Goal: Entertainment & Leisure: Consume media (video, audio)

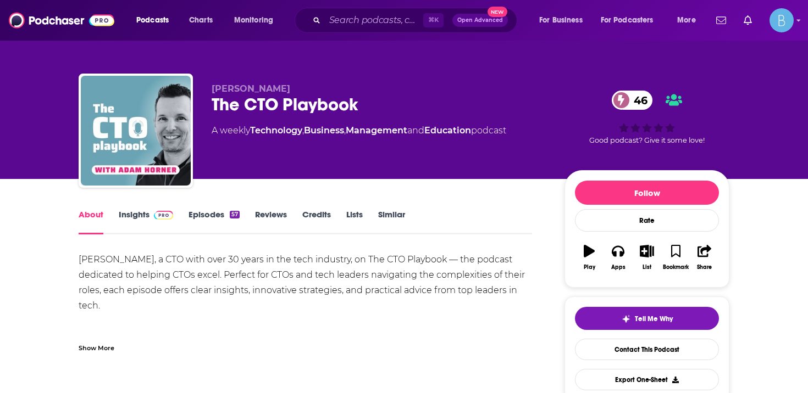
click at [220, 213] on link "Episodes 57" at bounding box center [213, 221] width 51 height 25
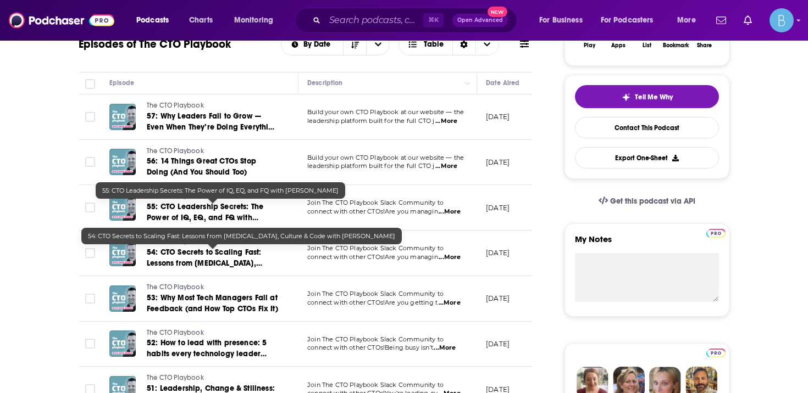
scroll to position [220, 0]
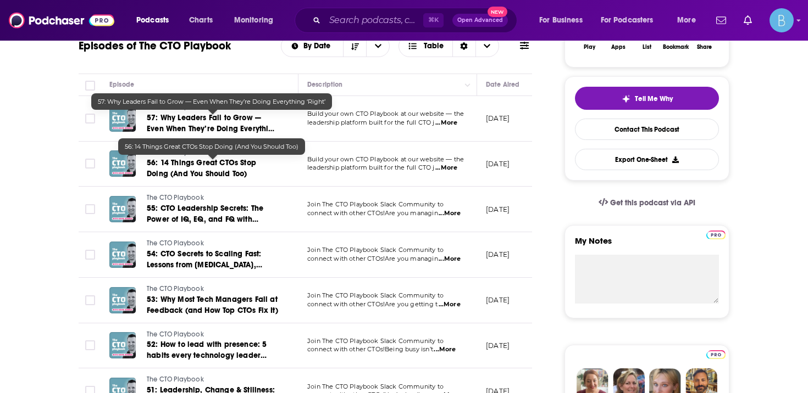
click at [225, 174] on link "56: 14 Things Great CTOs Stop Doing (And You Should Too)" at bounding box center [213, 169] width 132 height 22
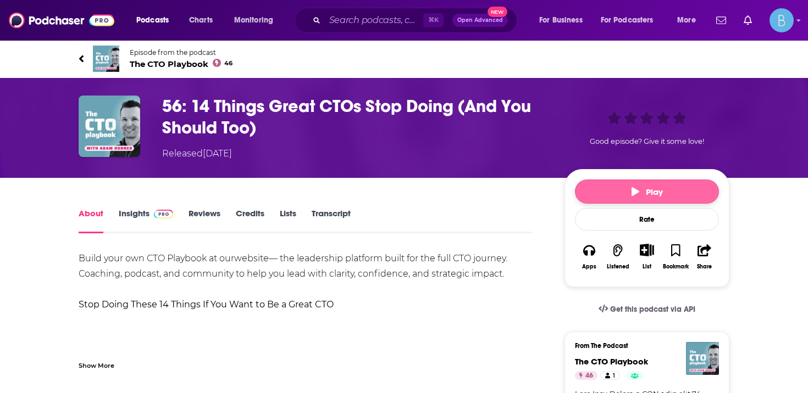
click at [658, 197] on span "Play" at bounding box center [646, 192] width 31 height 10
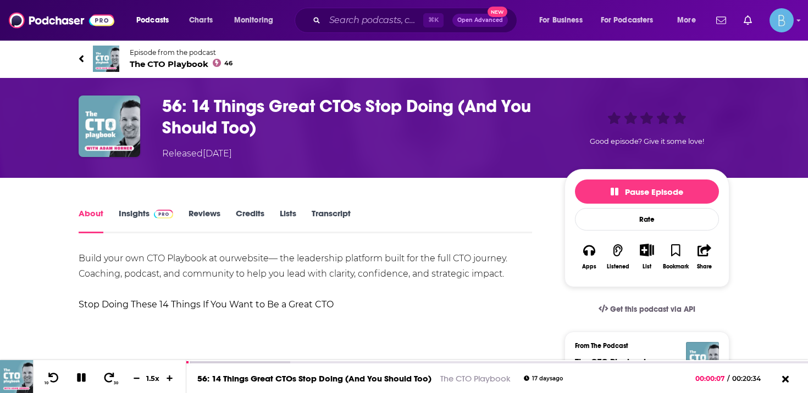
click at [80, 58] on icon at bounding box center [81, 58] width 4 height 7
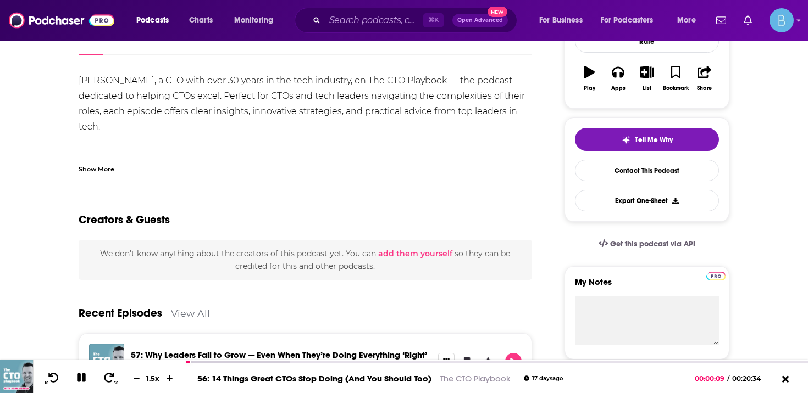
scroll to position [343, 0]
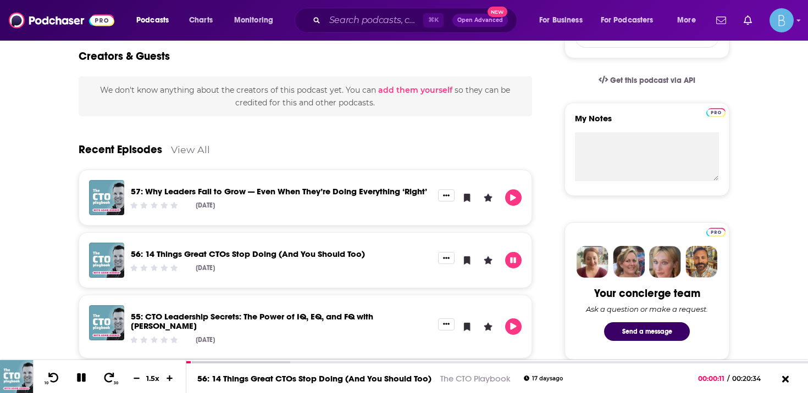
click at [364, 185] on div "57: Why Leaders Fail to Grow — Even When They’re Doing Everything ‘Right’ [DATE]" at bounding box center [281, 197] width 314 height 35
click at [334, 193] on link "57: Why Leaders Fail to Grow — Even When They’re Doing Everything ‘Right’" at bounding box center [279, 191] width 296 height 10
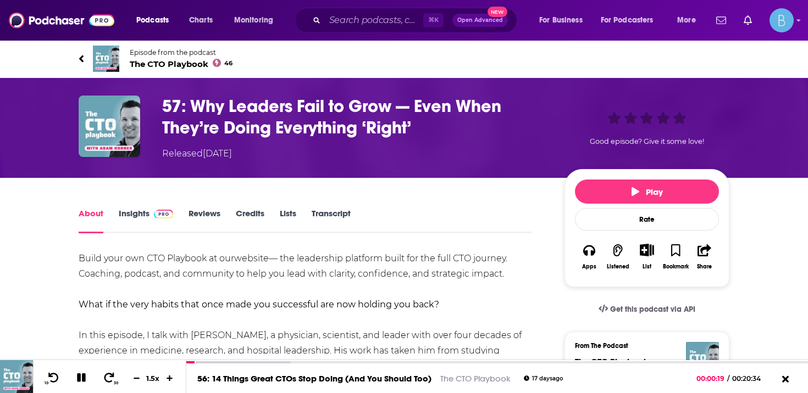
click at [140, 211] on link "Insights" at bounding box center [146, 220] width 54 height 25
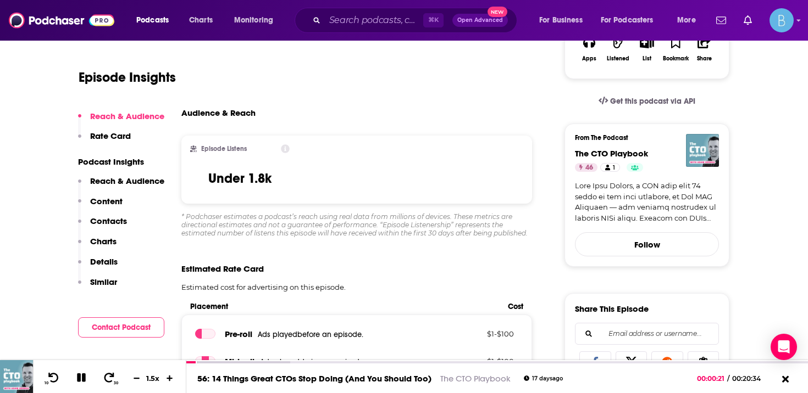
scroll to position [215, 0]
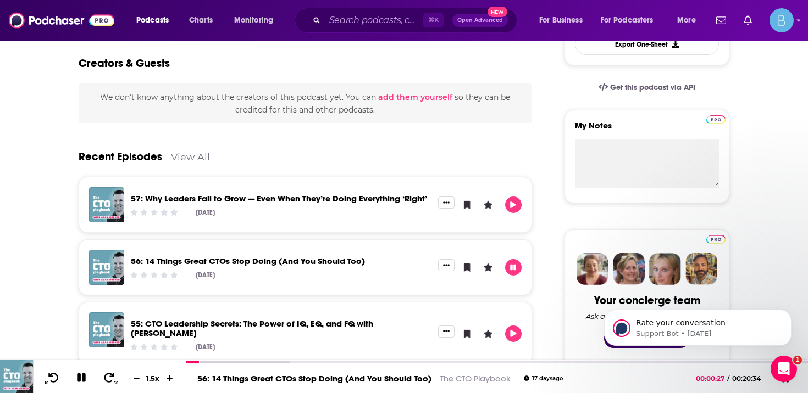
scroll to position [432, 0]
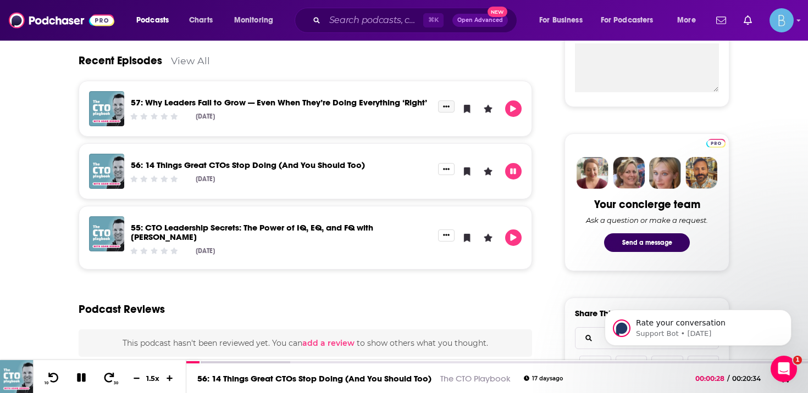
click at [451, 103] on button "Show More Button" at bounding box center [446, 107] width 16 height 12
click at [393, 122] on link "View Episode" at bounding box center [408, 128] width 105 height 20
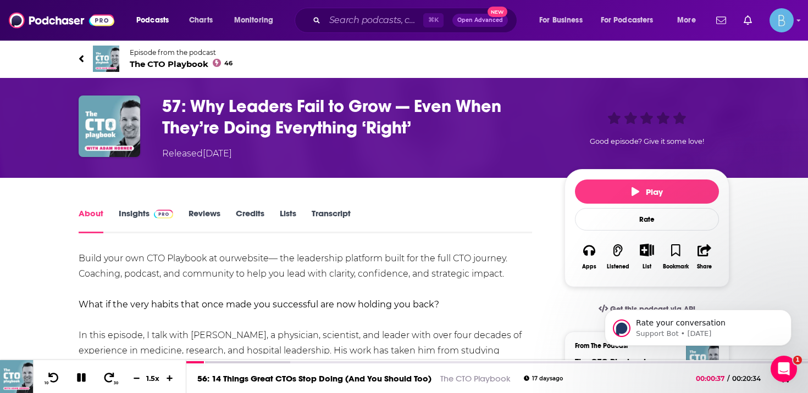
click at [134, 207] on div "About Insights Reviews Credits Lists Transcript" at bounding box center [305, 220] width 453 height 27
click at [135, 212] on link "Insights" at bounding box center [146, 220] width 54 height 25
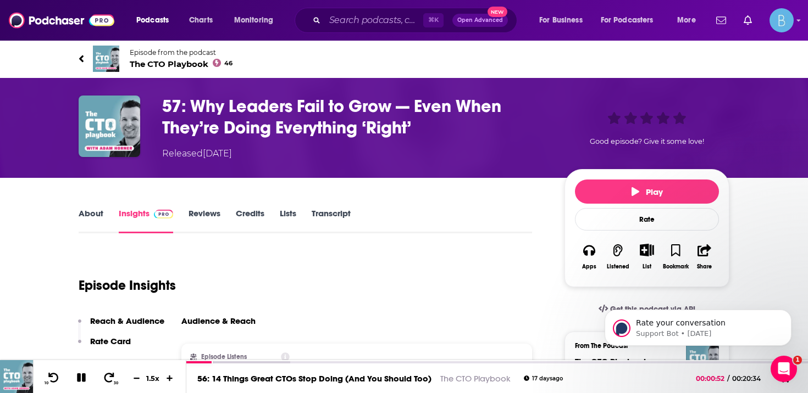
click at [95, 214] on link "About" at bounding box center [91, 220] width 25 height 25
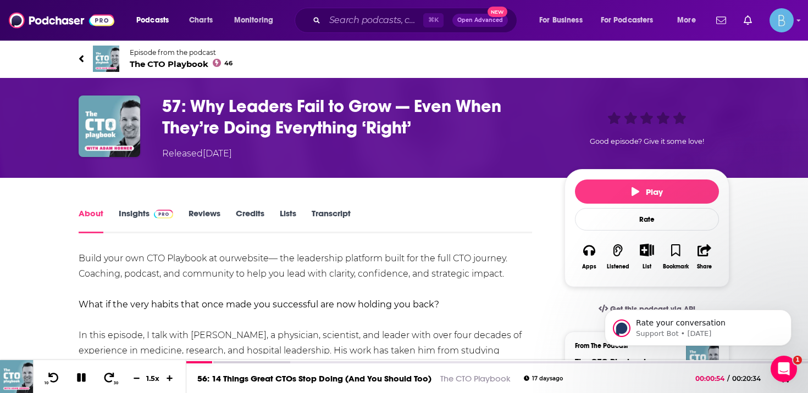
click at [86, 63] on link "Episode from the podcast The CTO Playbook 46" at bounding box center [241, 59] width 325 height 26
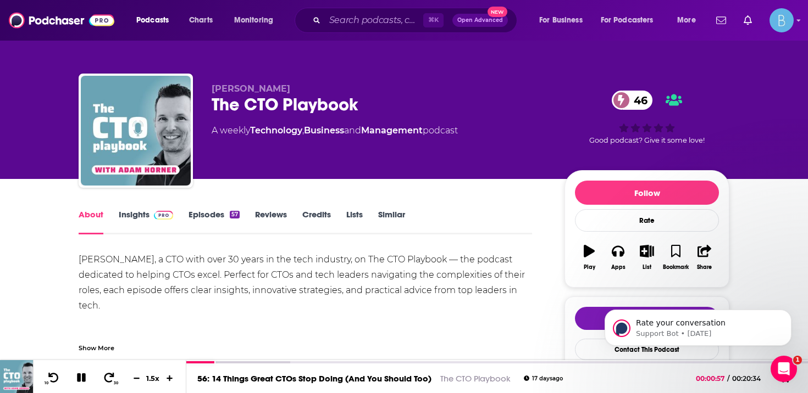
click at [119, 220] on link "Insights" at bounding box center [146, 221] width 54 height 25
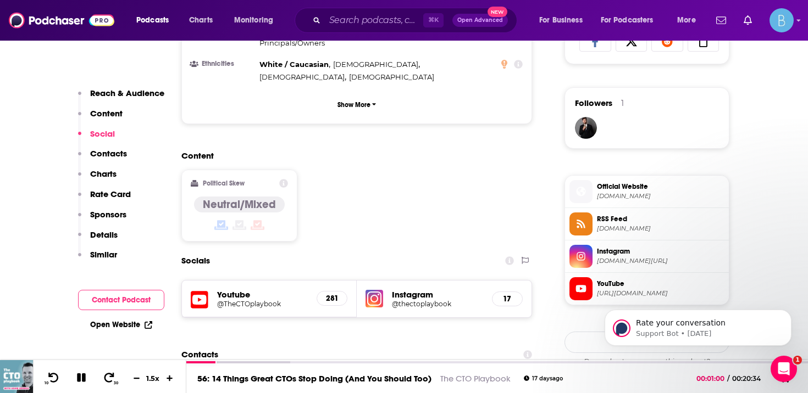
scroll to position [762, 0]
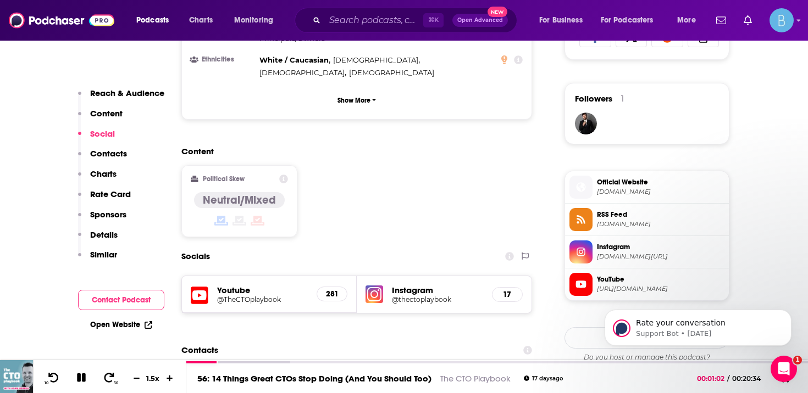
click at [109, 318] on div "Open Website" at bounding box center [121, 325] width 86 height 20
click at [116, 324] on link "Open Website" at bounding box center [121, 324] width 62 height 9
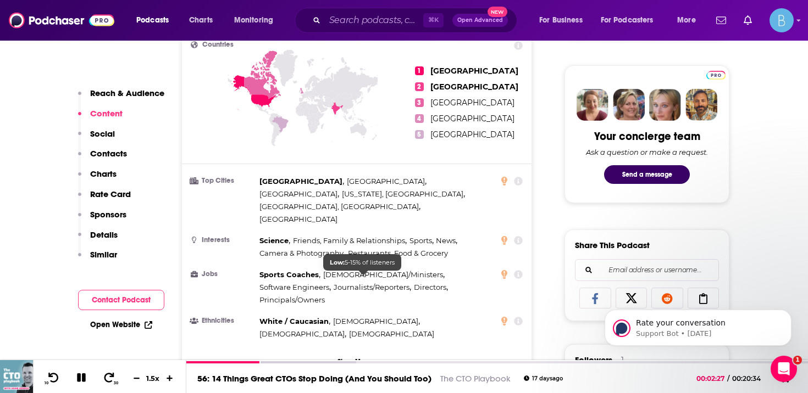
scroll to position [0, 0]
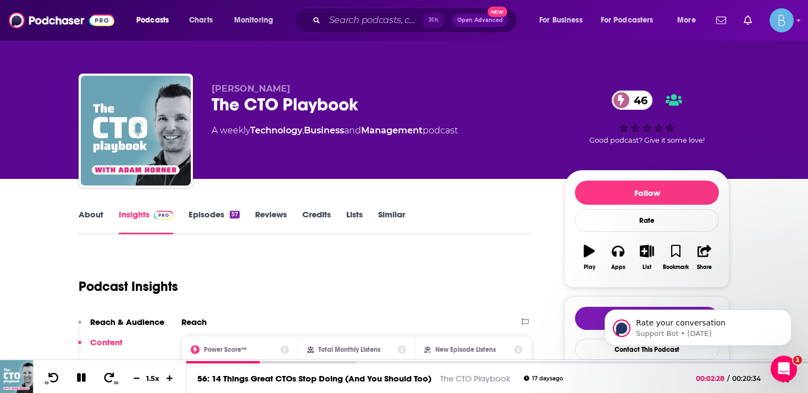
click at [207, 213] on link "Episodes 57" at bounding box center [213, 221] width 51 height 25
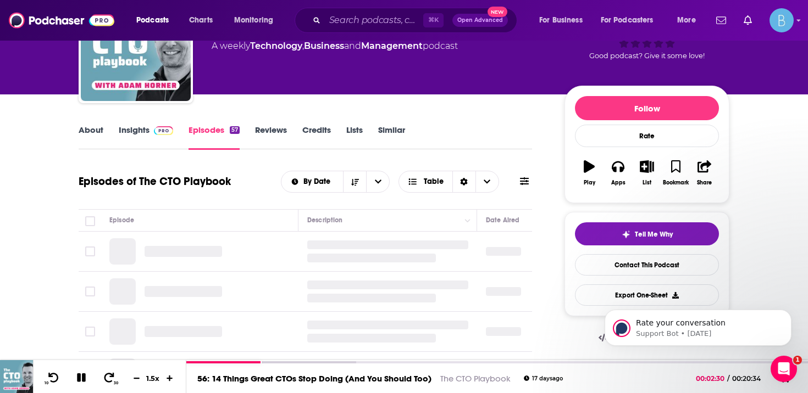
scroll to position [95, 0]
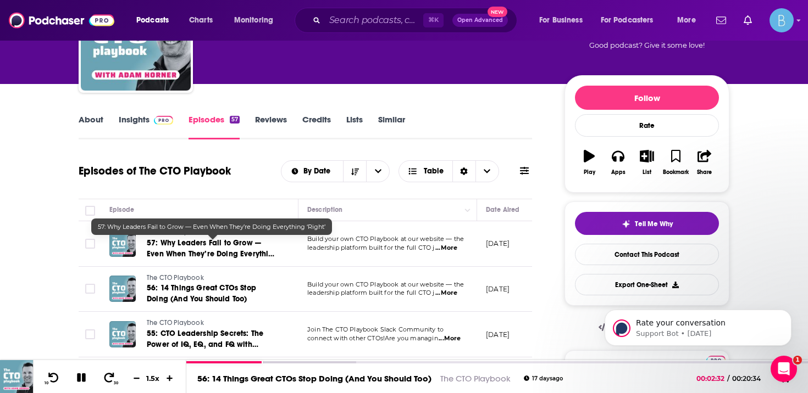
click at [242, 246] on span "57: Why Leaders Fail to Grow — Even When They’re Doing Everything ‘Right’" at bounding box center [212, 253] width 131 height 31
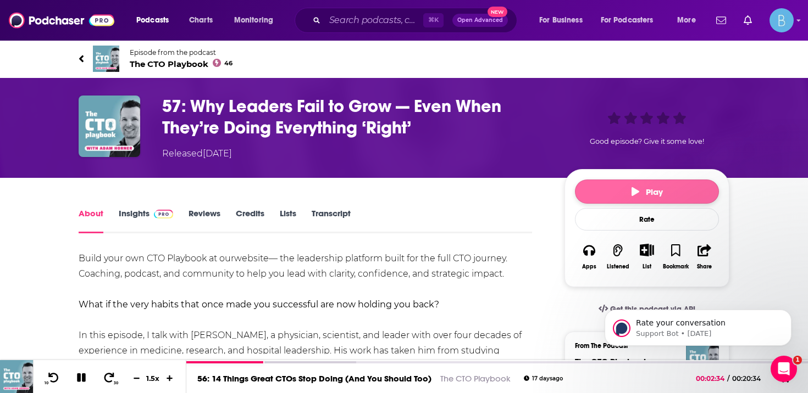
click at [626, 192] on button "Play" at bounding box center [647, 192] width 144 height 24
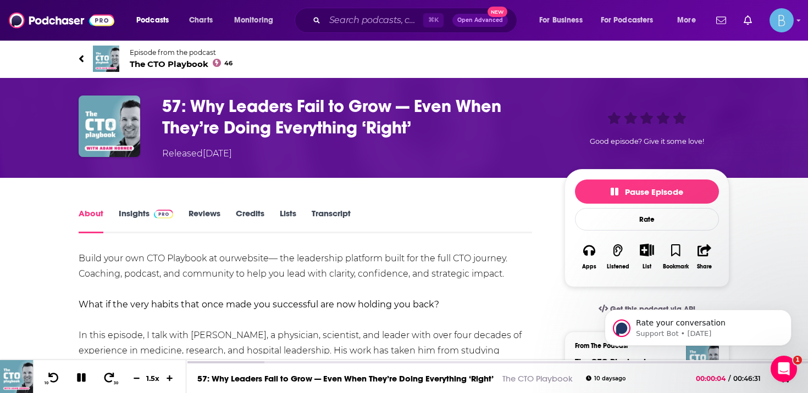
click at [276, 358] on div "Build your own CTO Playbook at our website — the leadership platform built for …" at bounding box center [305, 310] width 453 height 119
click at [253, 363] on div at bounding box center [225, 364] width 78 height 4
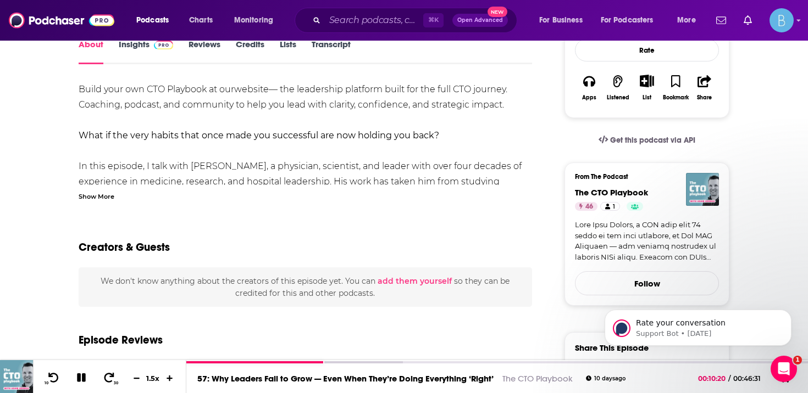
scroll to position [211, 0]
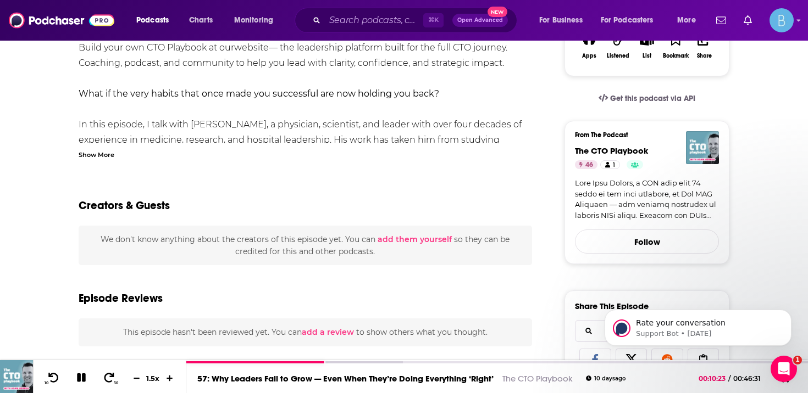
click at [97, 157] on div "Show More" at bounding box center [97, 154] width 36 height 10
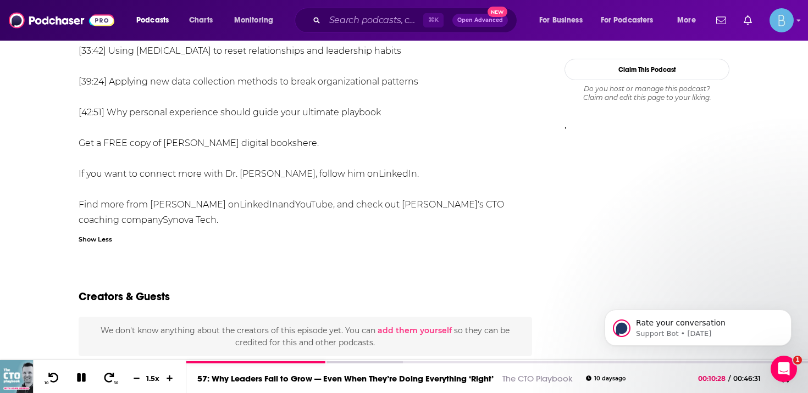
scroll to position [909, 0]
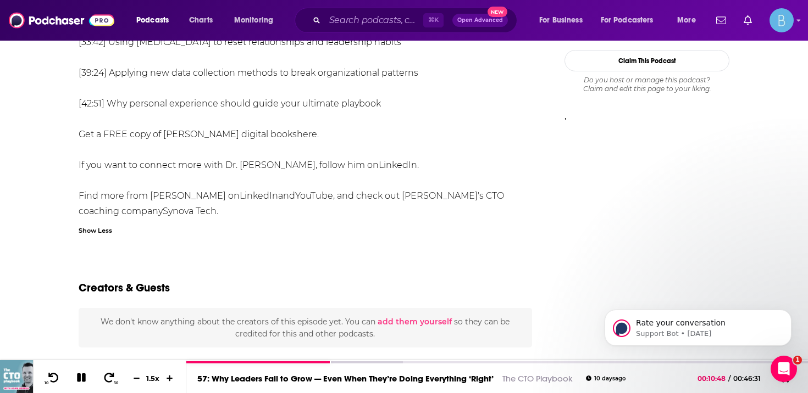
click at [651, 358] on body "Rate your conversation Support Bot • [DATE]" at bounding box center [697, 325] width 211 height 68
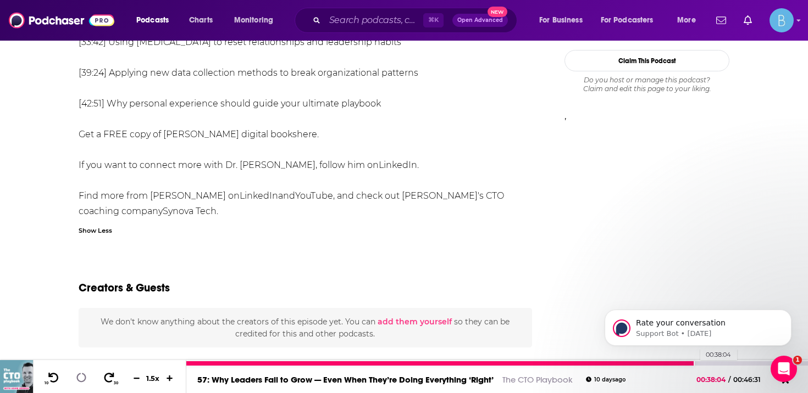
click at [695, 364] on div "00:38:04" at bounding box center [496, 364] width 621 height 4
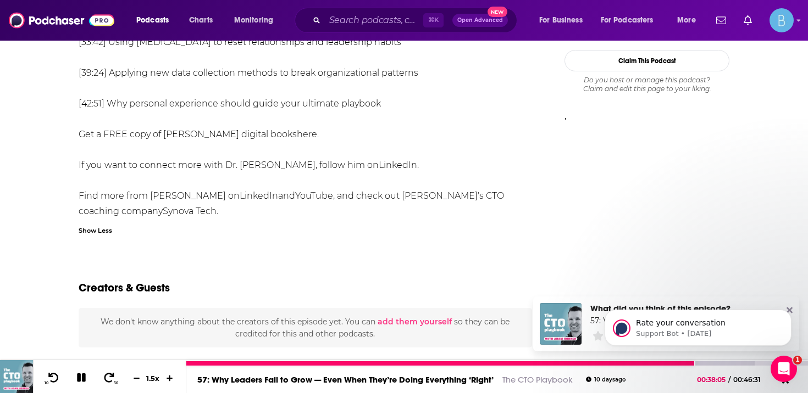
click at [83, 376] on icon at bounding box center [81, 378] width 9 height 9
